Goal: Find specific page/section: Find specific page/section

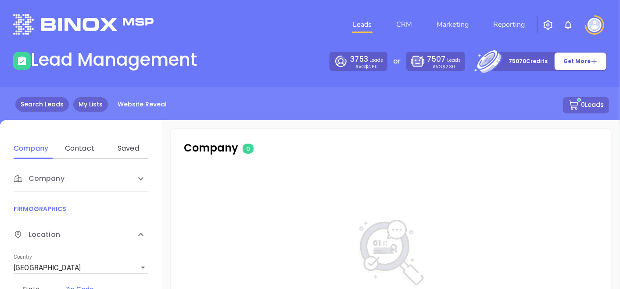
drag, startPoint x: 0, startPoint y: 0, endPoint x: 95, endPoint y: 103, distance: 140.6
click at [95, 103] on link "My Lists" at bounding box center [90, 104] width 35 height 14
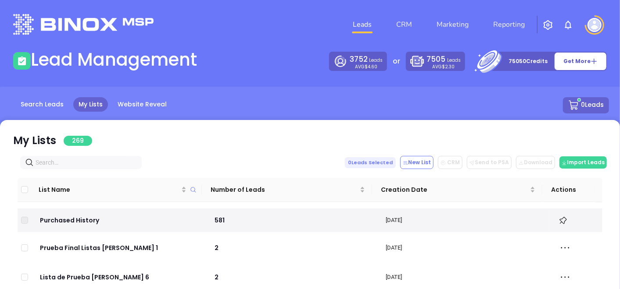
click at [93, 161] on input "text" at bounding box center [83, 163] width 94 height 10
paste input "[DOMAIN_NAME]"
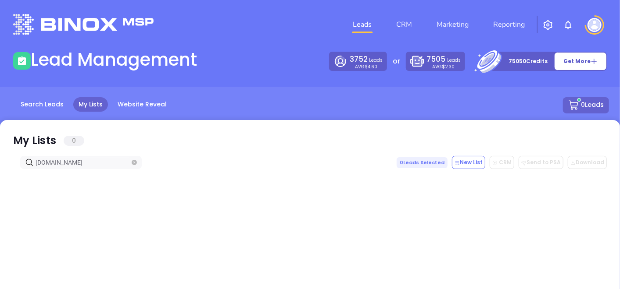
type input "[DOMAIN_NAME]"
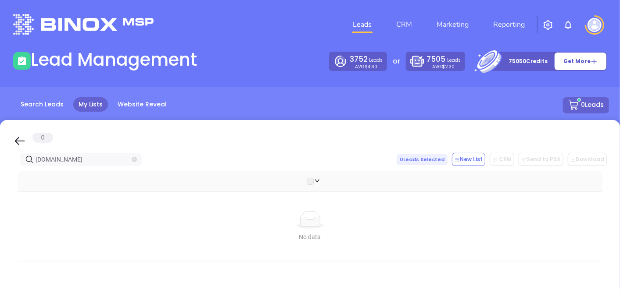
click at [134, 159] on icon "close-circle" at bounding box center [134, 159] width 5 height 5
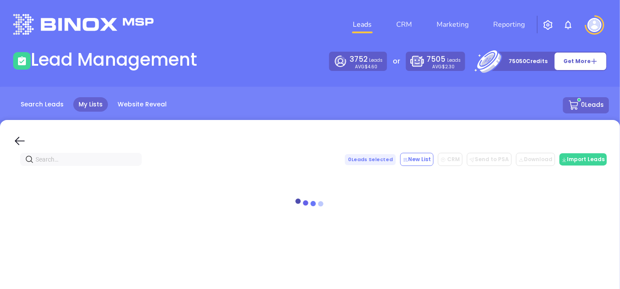
paste input "[DOMAIN_NAME]"
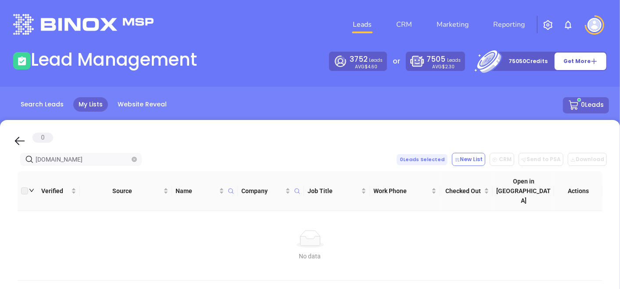
type input "[DOMAIN_NAME]"
